Goal: Task Accomplishment & Management: Manage account settings

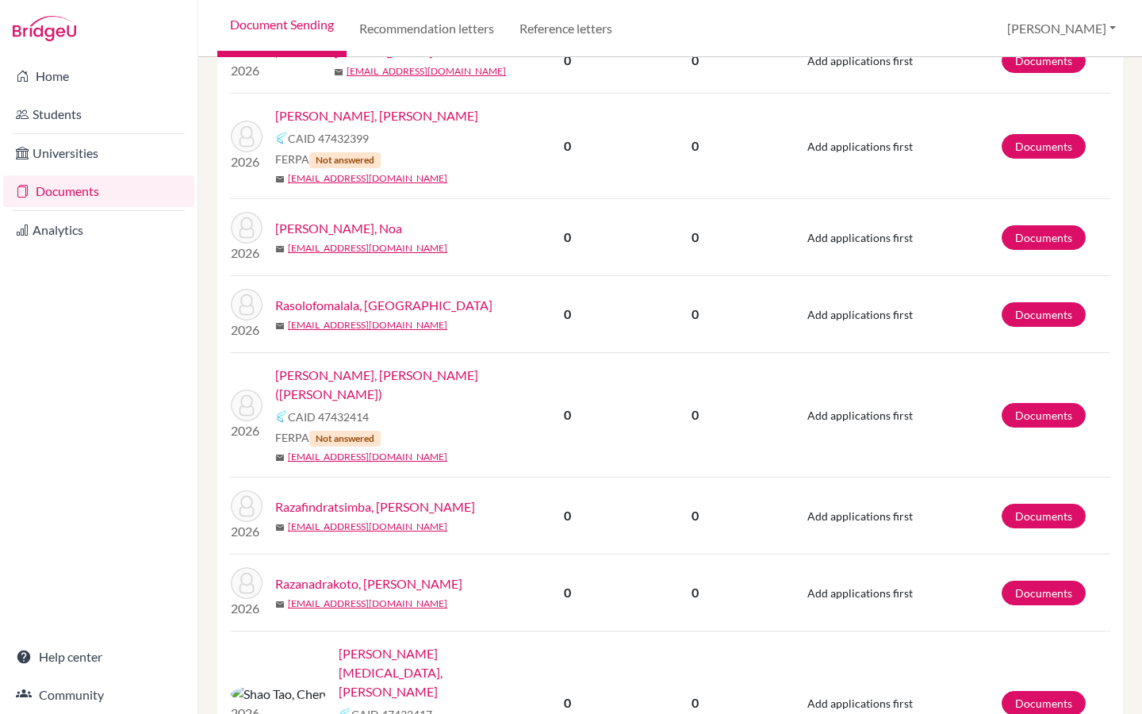
scroll to position [1864, 0]
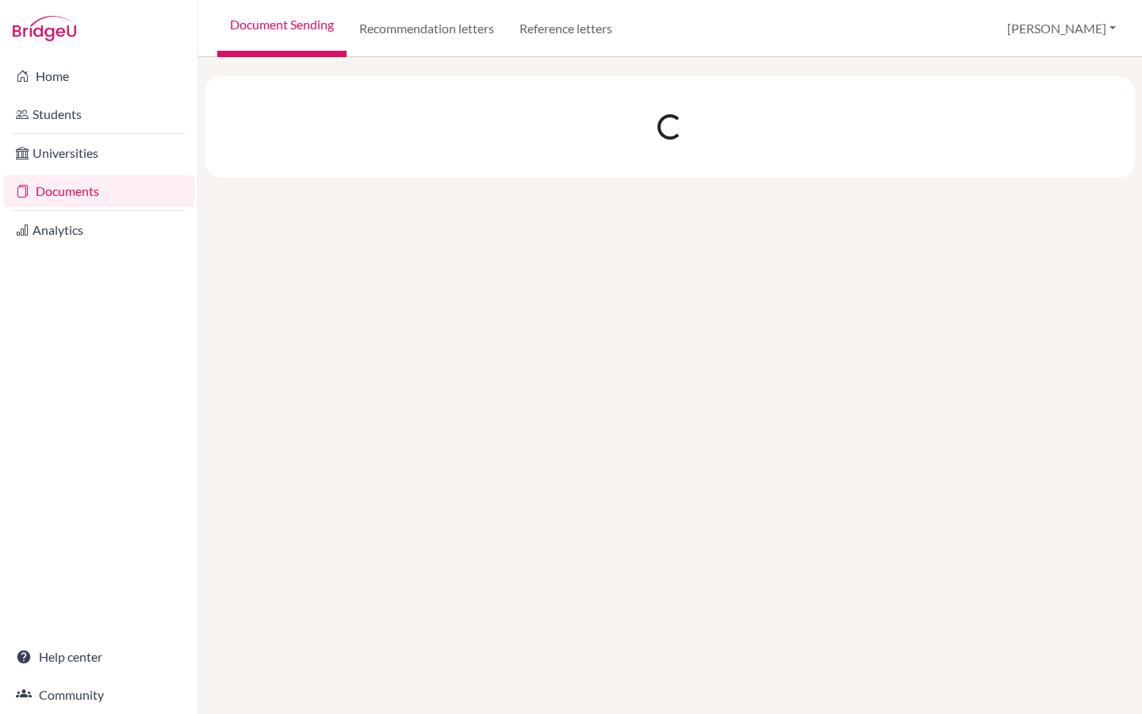
scroll to position [0, 0]
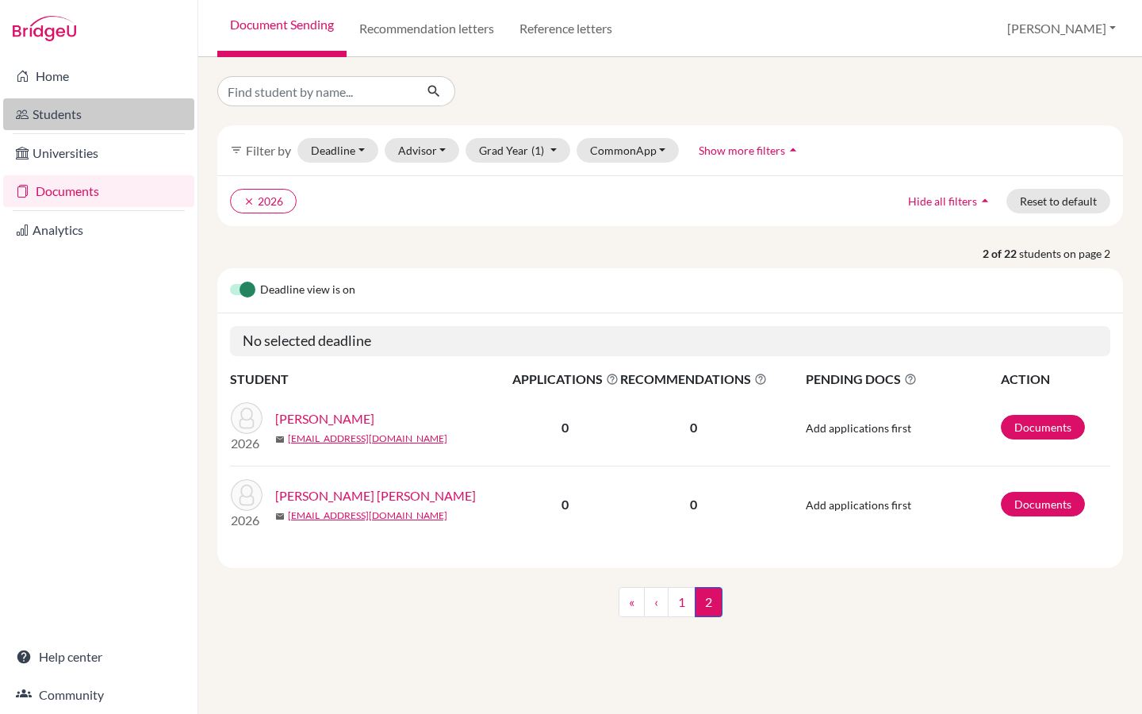
click at [105, 113] on link "Students" at bounding box center [98, 114] width 191 height 32
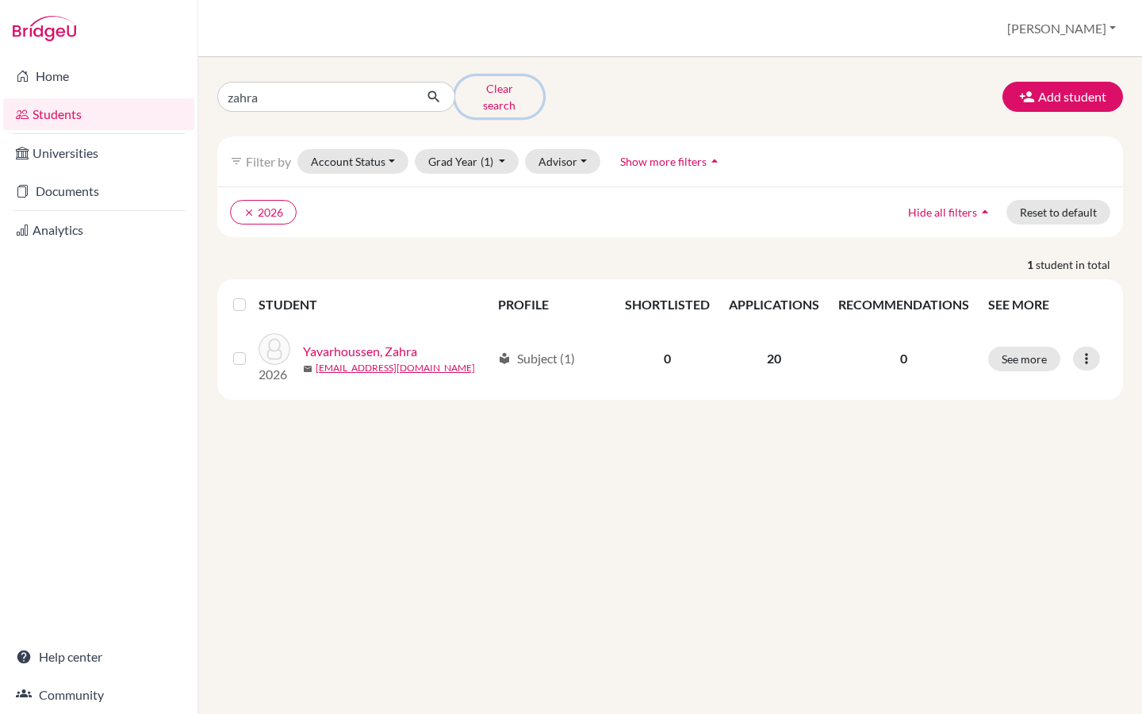
click at [488, 84] on button "Clear search" at bounding box center [499, 96] width 88 height 41
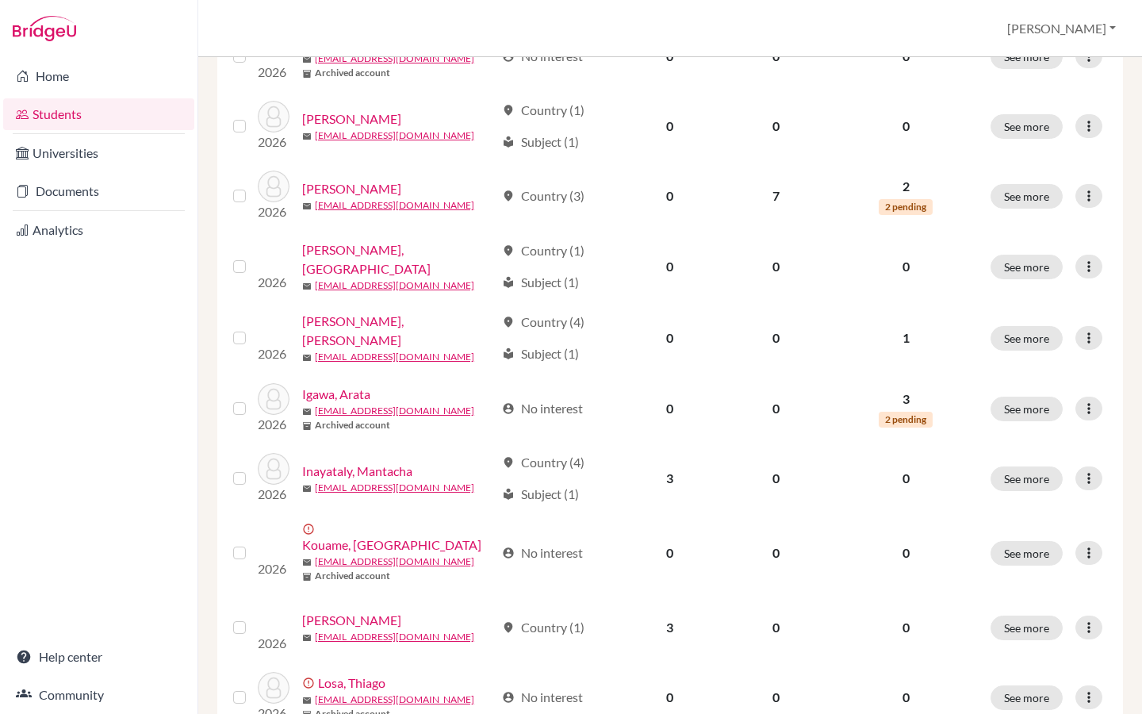
scroll to position [576, 0]
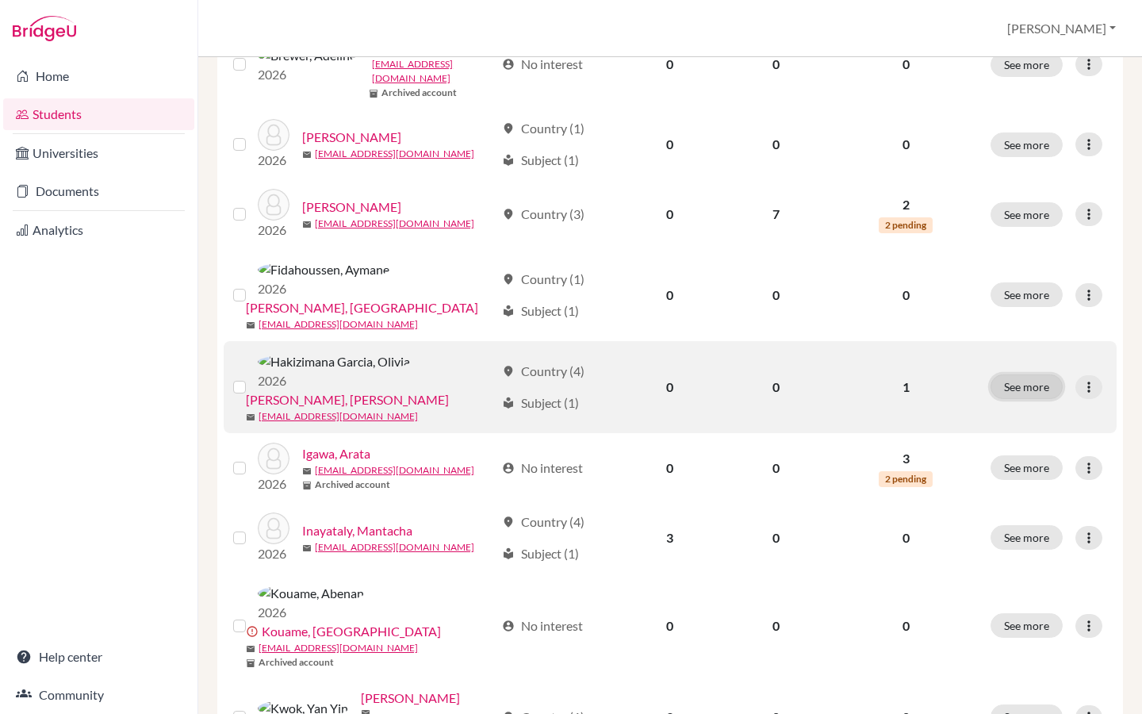
click at [1028, 374] on button "See more" at bounding box center [1026, 386] width 72 height 25
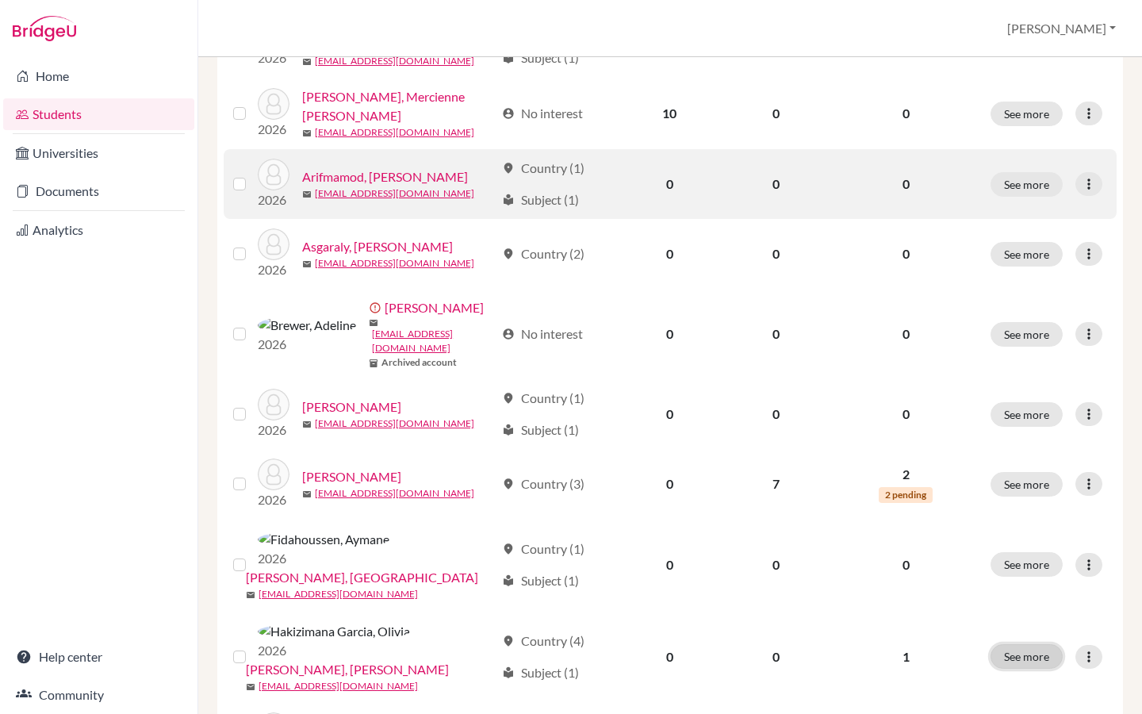
scroll to position [362, 0]
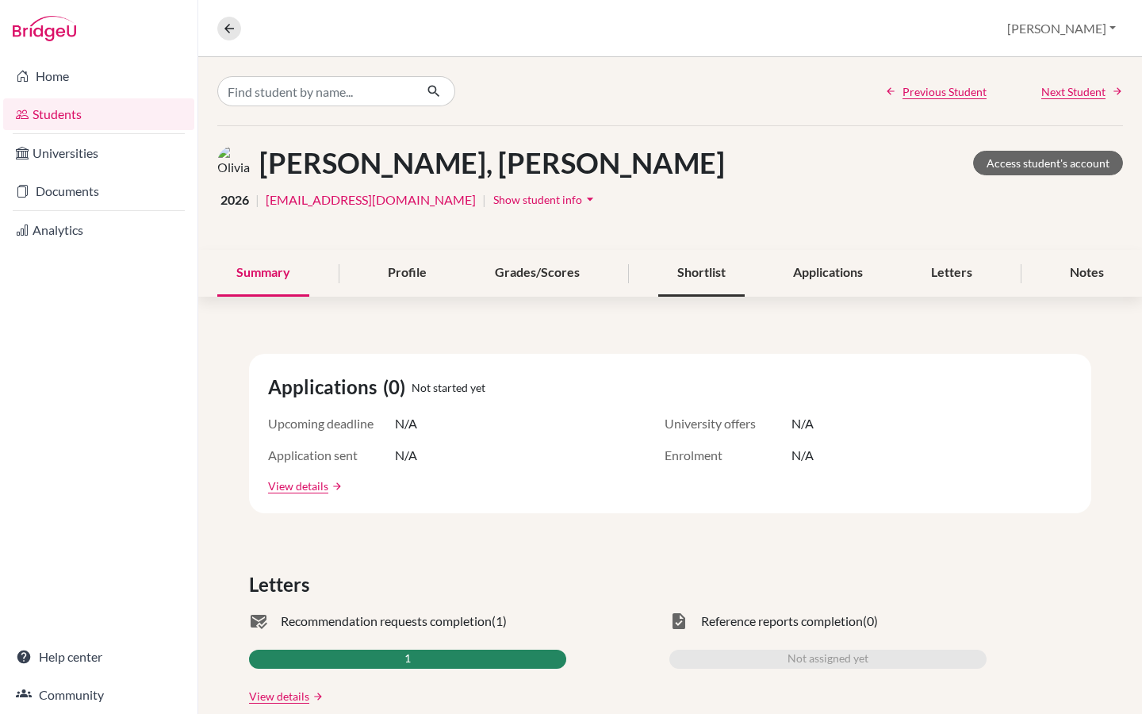
click at [706, 270] on div "Shortlist" at bounding box center [701, 273] width 86 height 47
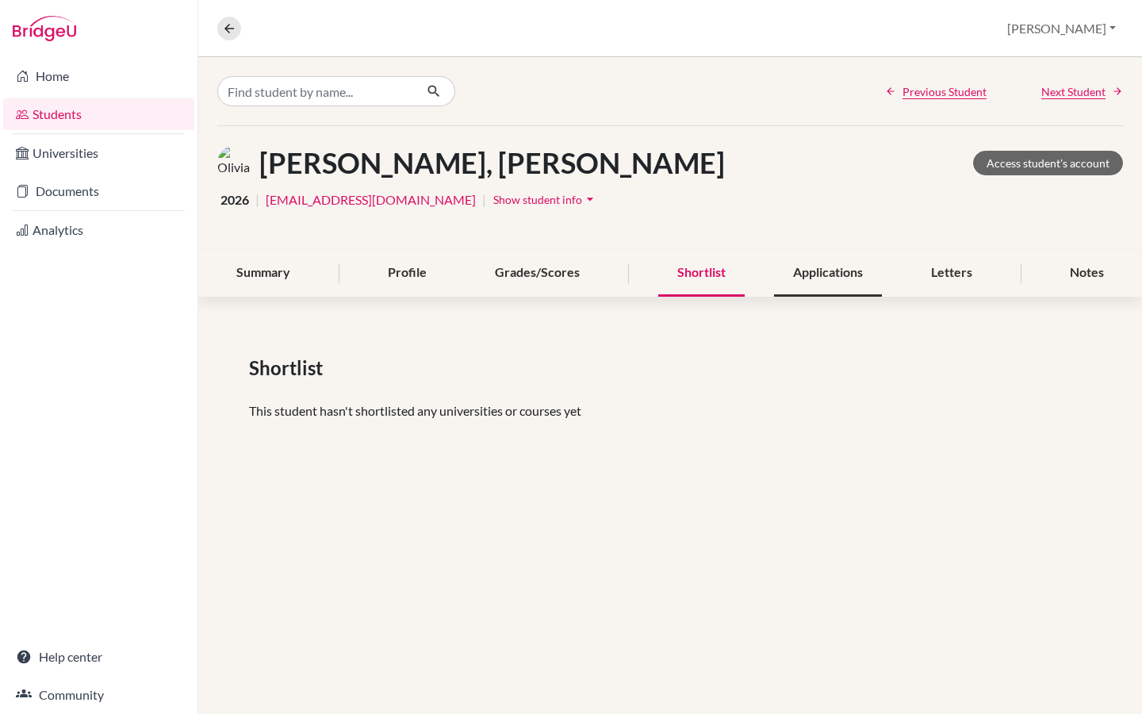
click at [806, 270] on div "Applications" at bounding box center [828, 273] width 108 height 47
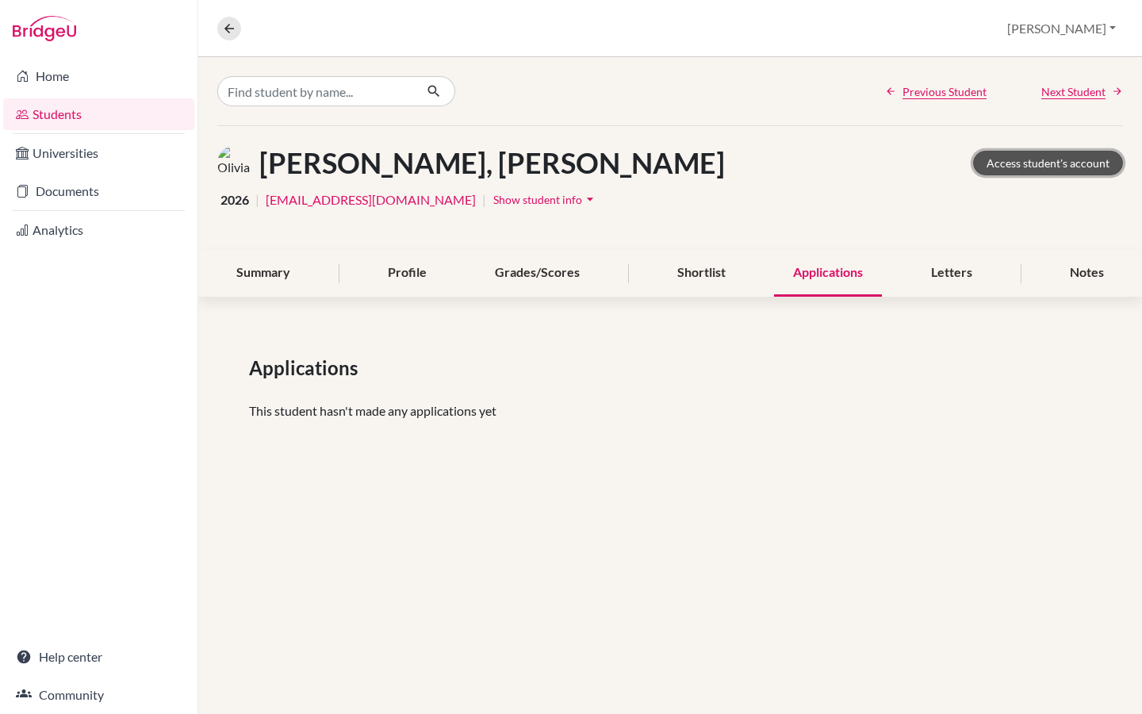
click at [1043, 158] on link "Access student's account" at bounding box center [1048, 163] width 150 height 25
